Goal: Information Seeking & Learning: Learn about a topic

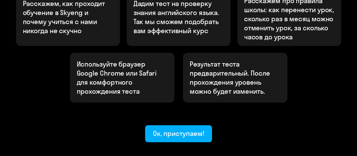
scroll to position [252, 0]
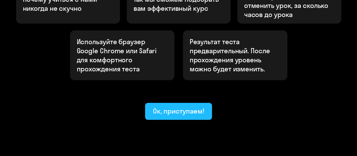
click at [183, 103] on button "Ок, приступаем!" at bounding box center [178, 111] width 67 height 17
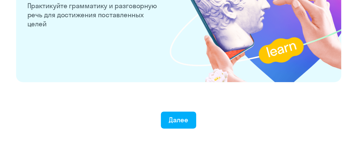
scroll to position [1154, 0]
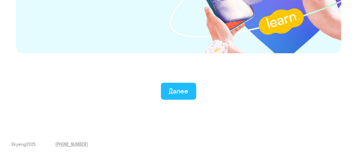
click at [185, 94] on div "Далее" at bounding box center [178, 90] width 19 height 9
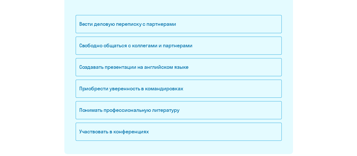
scroll to position [109, 0]
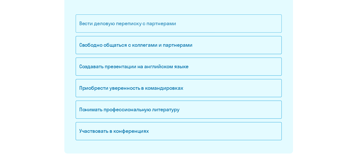
click at [168, 26] on div "Вести деловую переписку с партнерами" at bounding box center [179, 23] width 206 height 18
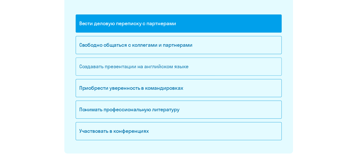
click at [167, 70] on div "Создавать презентации на английском языке" at bounding box center [179, 66] width 206 height 18
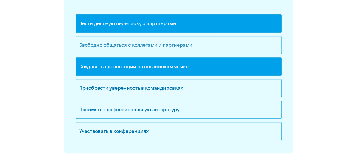
click at [177, 51] on div "Свободно общаться с коллегами и партнерами" at bounding box center [179, 45] width 206 height 18
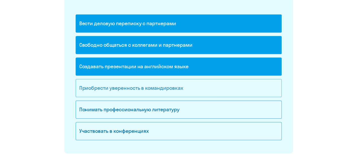
click at [175, 92] on div "Приобрести уверенность в командировках" at bounding box center [179, 88] width 206 height 18
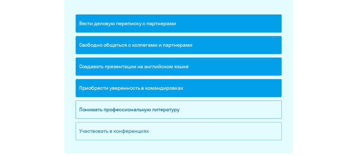
click at [147, 130] on div "Участвовать в конференциях" at bounding box center [179, 131] width 206 height 18
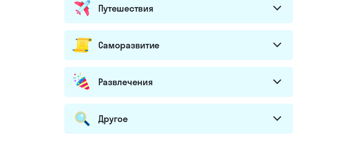
scroll to position [298, 0]
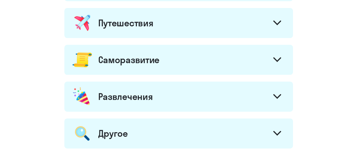
click at [279, 62] on svg-icon at bounding box center [278, 60] width 8 height 6
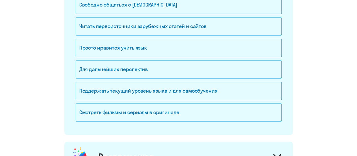
scroll to position [561, 0]
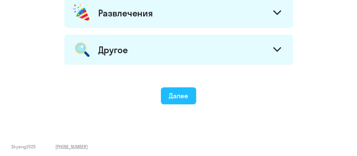
click at [170, 93] on div "Далее" at bounding box center [178, 95] width 19 height 9
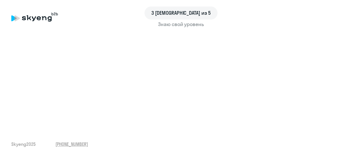
drag, startPoint x: 351, startPoint y: 96, endPoint x: 351, endPoint y: 103, distance: 7.1
click at [351, 103] on div "3 шаг из 5 Знаю свой уровень Skyeng 2025 [PHONE_NUMBER]" at bounding box center [181, 78] width 362 height 156
click at [315, 139] on div "3 шаг из 5 Знаю свой уровень Skyeng 2025 [PHONE_NUMBER]" at bounding box center [181, 78] width 362 height 156
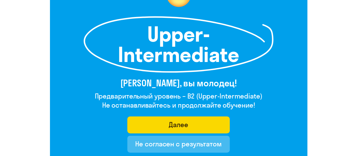
scroll to position [81, 0]
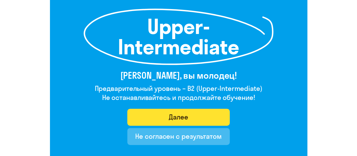
click at [200, 119] on button "Далее" at bounding box center [178, 117] width 103 height 17
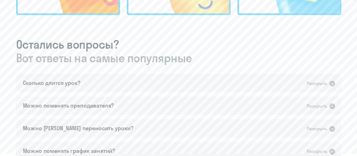
scroll to position [289, 0]
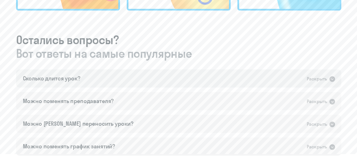
click at [334, 81] on icon at bounding box center [332, 78] width 7 height 7
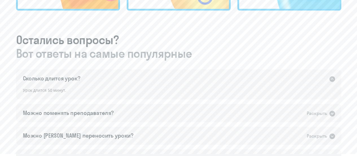
click at [334, 81] on icon at bounding box center [332, 78] width 7 height 7
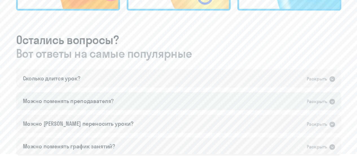
click at [332, 104] on icon at bounding box center [333, 102] width 6 height 6
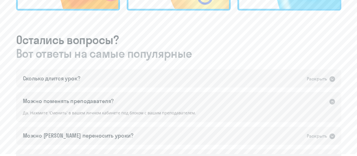
click at [332, 104] on icon at bounding box center [333, 102] width 6 height 6
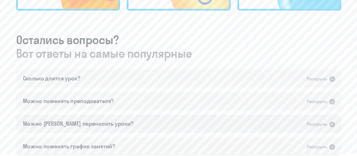
click at [333, 123] on icon at bounding box center [332, 124] width 7 height 7
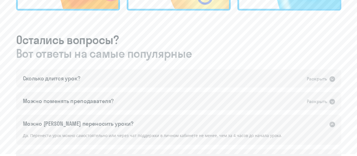
click at [333, 123] on icon at bounding box center [333, 124] width 6 height 6
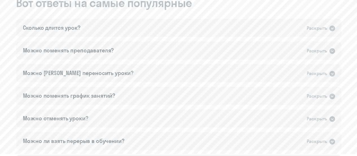
scroll to position [341, 0]
click at [331, 95] on icon at bounding box center [333, 95] width 6 height 6
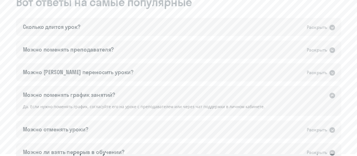
click at [331, 95] on icon at bounding box center [333, 95] width 6 height 6
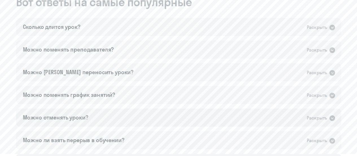
click at [332, 118] on icon at bounding box center [332, 117] width 7 height 7
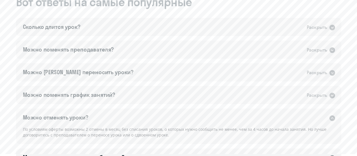
click at [332, 118] on icon at bounding box center [333, 118] width 6 height 6
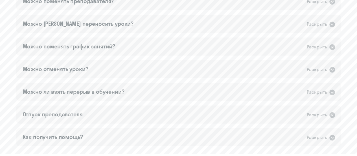
scroll to position [394, 0]
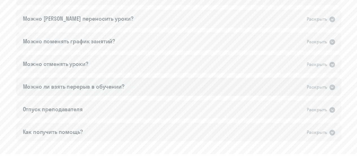
click at [333, 89] on icon at bounding box center [333, 87] width 6 height 6
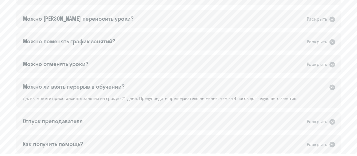
click at [333, 89] on icon at bounding box center [333, 87] width 6 height 6
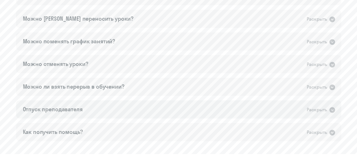
click at [333, 112] on icon at bounding box center [333, 110] width 6 height 6
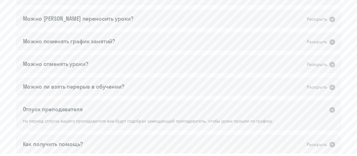
click at [333, 112] on icon at bounding box center [333, 110] width 6 height 6
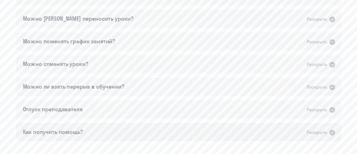
click at [333, 132] on icon at bounding box center [333, 132] width 6 height 6
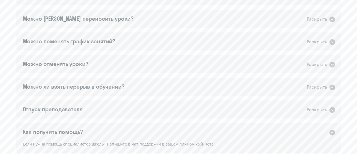
click at [333, 132] on icon at bounding box center [333, 132] width 6 height 6
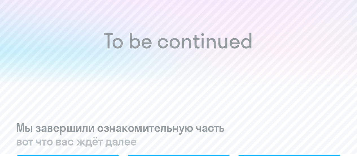
scroll to position [0, 0]
